Goal: Information Seeking & Learning: Learn about a topic

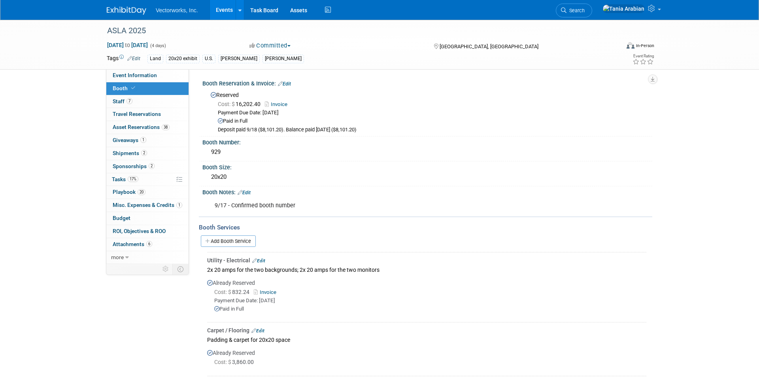
click at [223, 6] on link "Events" at bounding box center [224, 10] width 29 height 20
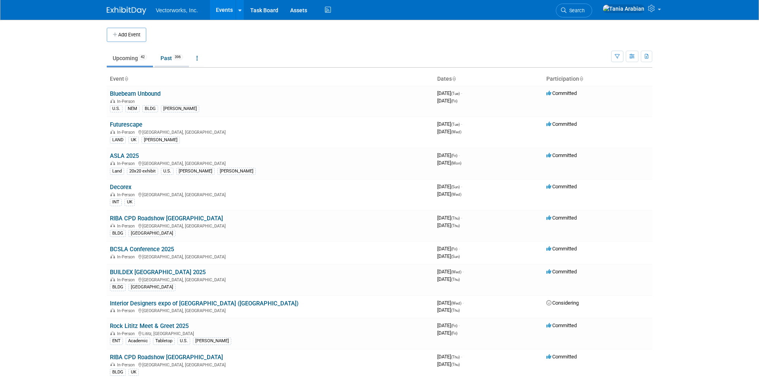
click at [168, 59] on link "Past 396" at bounding box center [172, 58] width 34 height 15
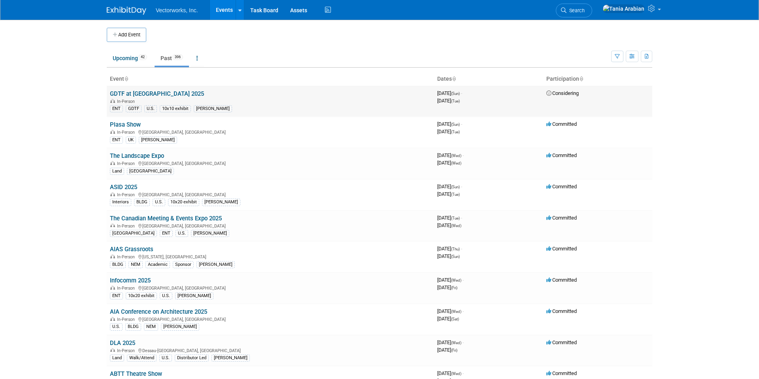
click at [133, 94] on link "GDTF at Plasa 2025" at bounding box center [157, 93] width 94 height 7
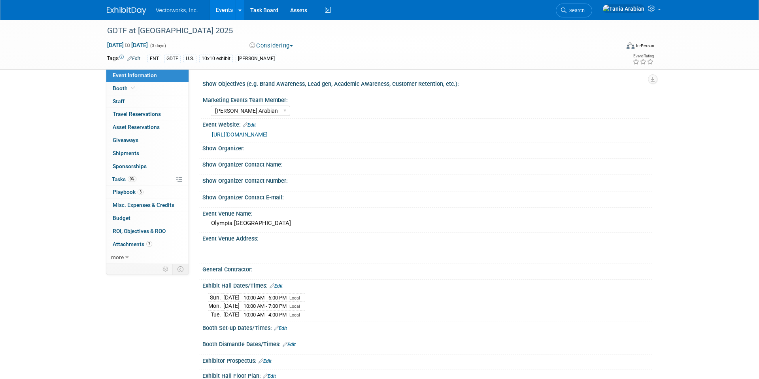
select select "[PERSON_NAME] Arabian"
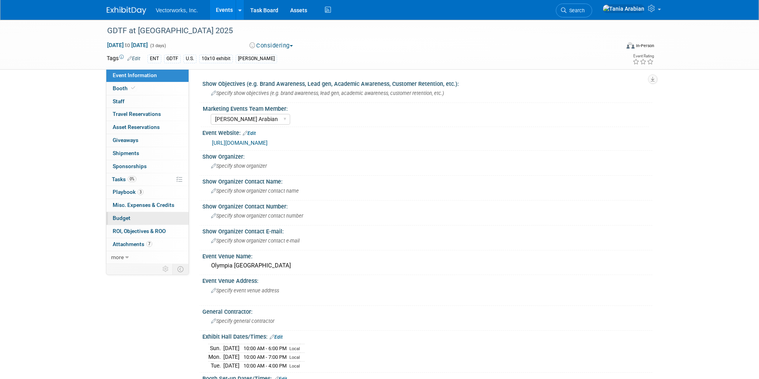
click at [128, 217] on span "Budget" at bounding box center [122, 218] width 18 height 6
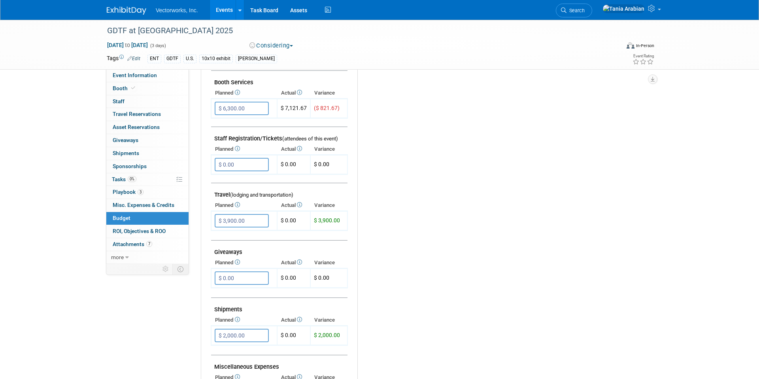
scroll to position [38, 0]
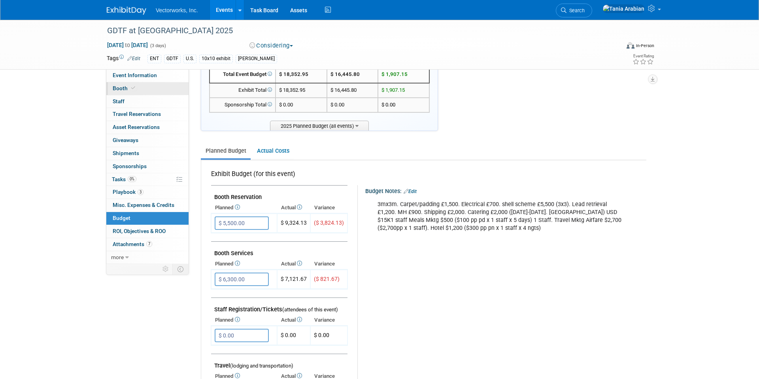
click at [117, 90] on span "Booth" at bounding box center [125, 88] width 24 height 6
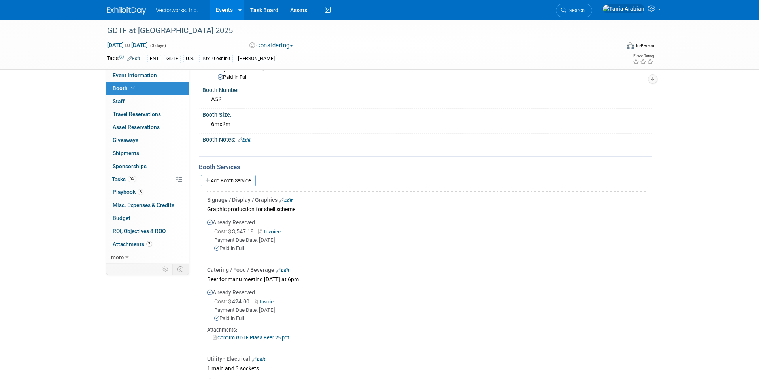
scroll to position [0, 0]
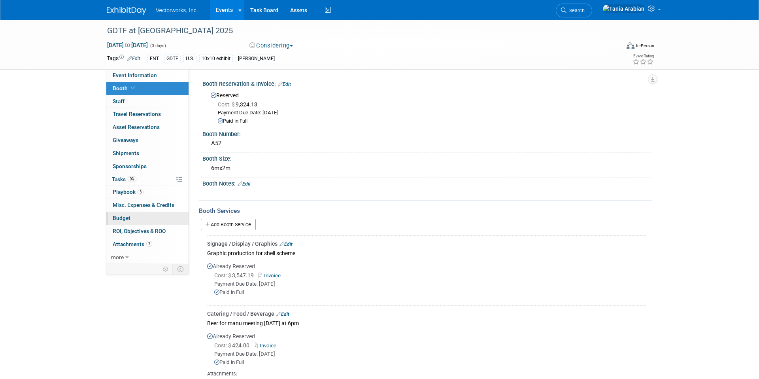
click at [131, 217] on link "Budget" at bounding box center [147, 218] width 82 height 13
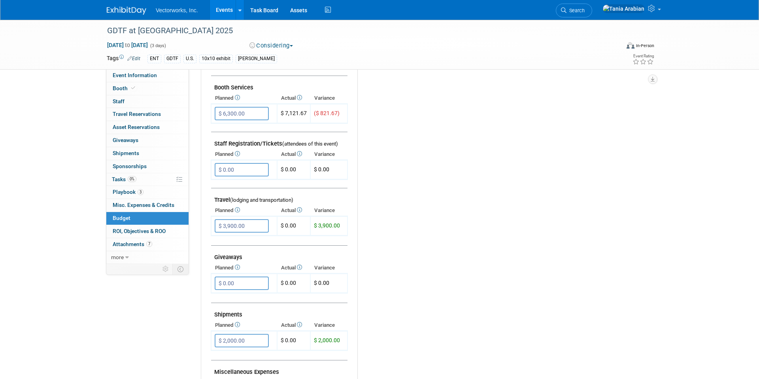
scroll to position [196, 0]
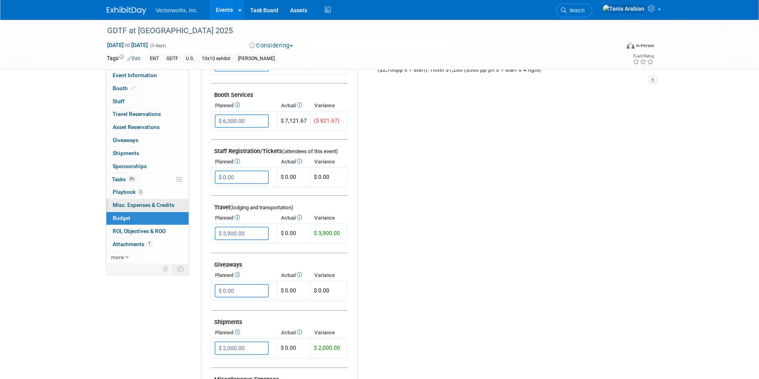
click at [129, 204] on span "Misc. Expenses & Credits 0" at bounding box center [144, 205] width 62 height 6
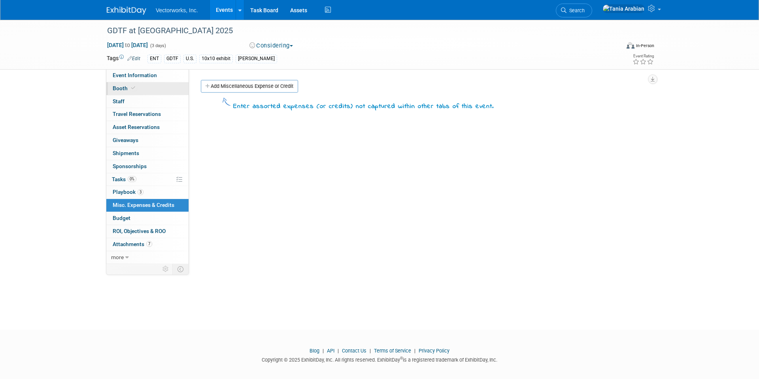
click at [126, 85] on span "Booth" at bounding box center [125, 88] width 24 height 6
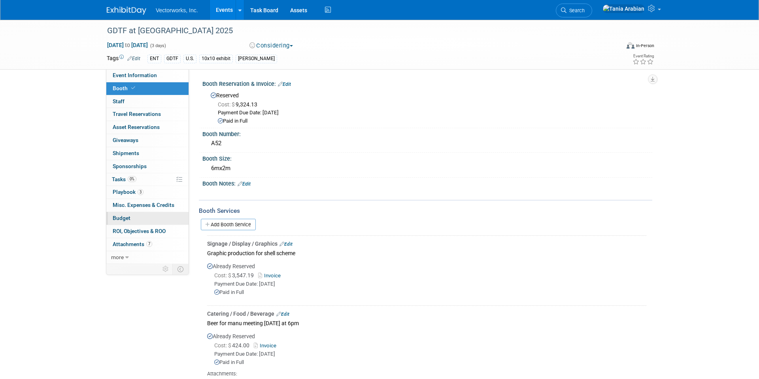
click at [125, 215] on span "Budget" at bounding box center [122, 218] width 18 height 6
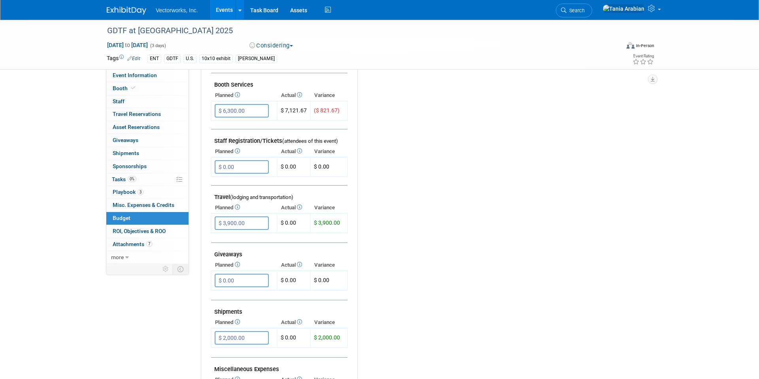
scroll to position [207, 0]
click at [133, 114] on span "Travel Reservations 0" at bounding box center [137, 114] width 48 height 6
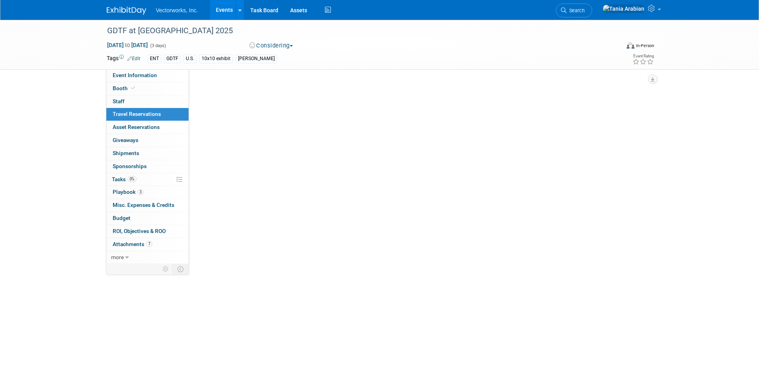
scroll to position [0, 0]
click at [133, 112] on span "Travel Reservations 0" at bounding box center [137, 114] width 48 height 6
click at [127, 217] on span "Budget" at bounding box center [122, 218] width 18 height 6
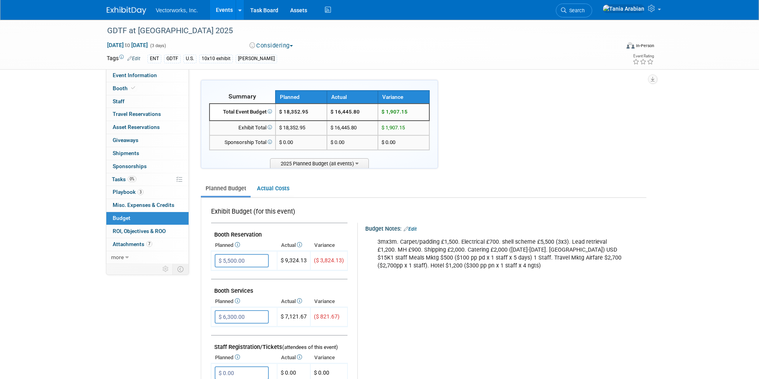
click at [355, 113] on td "$ 16,445.80" at bounding box center [352, 112] width 51 height 17
click at [406, 115] on td "$ 1,907.15" at bounding box center [403, 112] width 51 height 17
